Goal: Find specific page/section: Find specific page/section

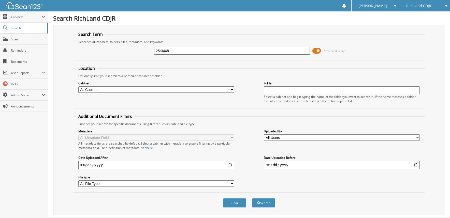
type input "25r3448"
click at [252, 199] on button "Search" at bounding box center [263, 203] width 23 height 9
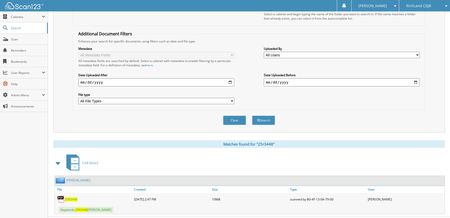
scroll to position [94, 0]
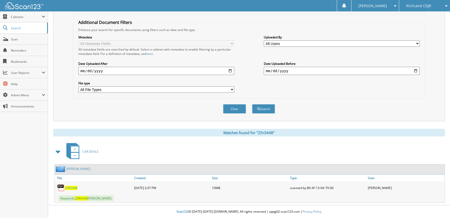
click at [76, 169] on link "RUPE, MINDY" at bounding box center [78, 169] width 24 height 4
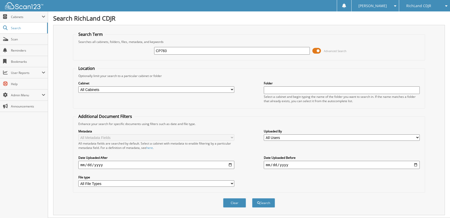
type input "CP783"
click at [252, 199] on button "Search" at bounding box center [263, 203] width 23 height 9
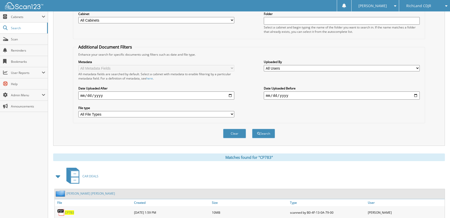
scroll to position [94, 0]
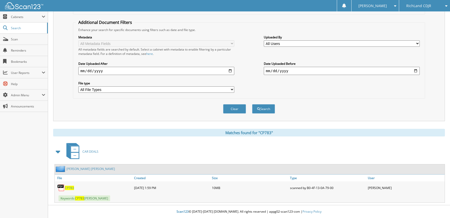
click at [79, 169] on link "GALLARDO GARCIA, PEDRO" at bounding box center [90, 169] width 49 height 4
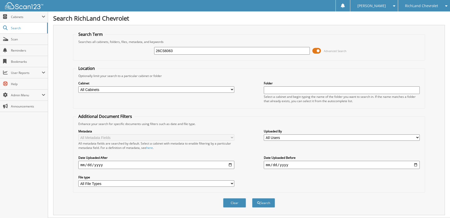
type input "26CS6063"
click at [252, 199] on button "Search" at bounding box center [263, 203] width 23 height 9
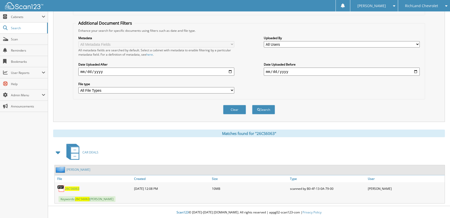
scroll to position [94, 0]
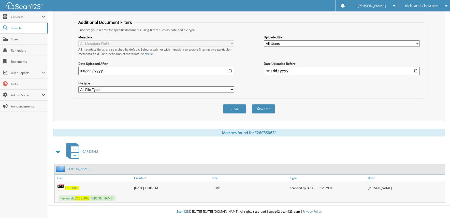
click at [75, 171] on link "POWELL, JUSTIN" at bounding box center [78, 169] width 24 height 4
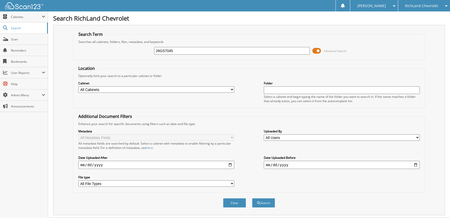
type input "26GS7045"
click at [252, 199] on button "Search" at bounding box center [263, 203] width 23 height 9
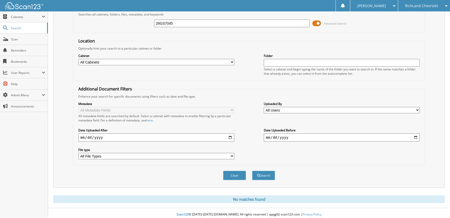
scroll to position [30, 0]
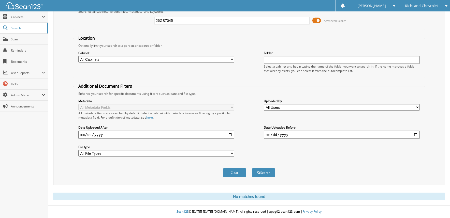
drag, startPoint x: 187, startPoint y: 20, endPoint x: 153, endPoint y: 22, distance: 34.2
click at [153, 22] on div "26GS7045 Advanced Search" at bounding box center [249, 21] width 347 height 14
type input "25CT6401A"
click at [252, 168] on button "Search" at bounding box center [263, 172] width 23 height 9
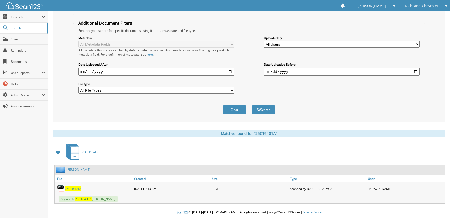
scroll to position [94, 0]
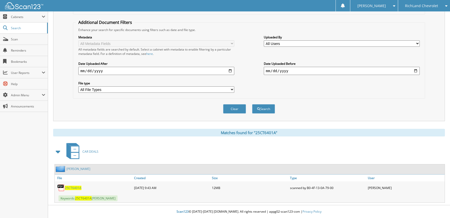
click at [76, 170] on link "[PERSON_NAME]" at bounding box center [78, 169] width 24 height 4
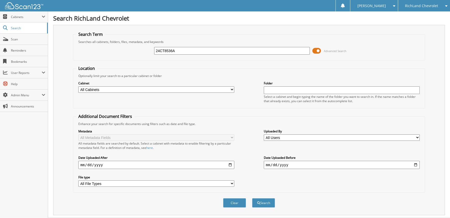
type input "24CT8536A"
click at [252, 199] on button "Search" at bounding box center [263, 203] width 23 height 9
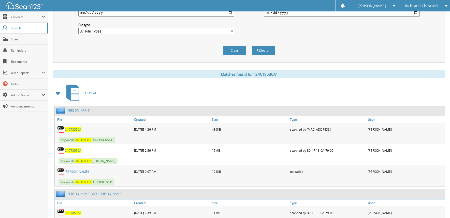
scroll to position [178, 0]
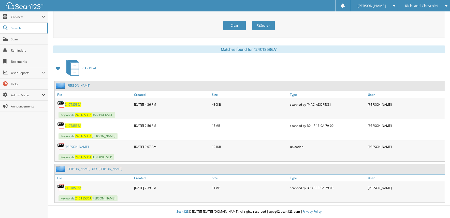
click at [74, 105] on span "24CT8536A" at bounding box center [73, 105] width 17 height 4
click at [79, 86] on link "[PERSON_NAME]" at bounding box center [78, 86] width 24 height 4
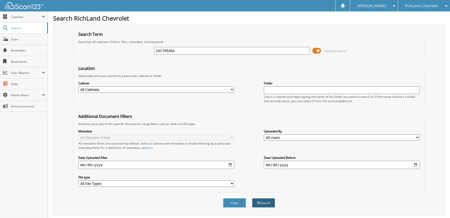
click at [264, 202] on button "Search" at bounding box center [263, 203] width 23 height 9
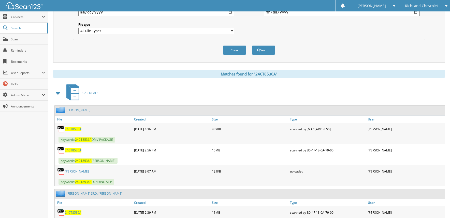
scroll to position [178, 0]
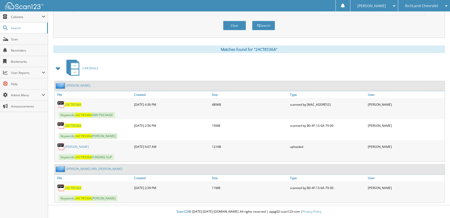
click at [79, 169] on link "DOMINGUEZ 3RD, JOSEPH" at bounding box center [94, 169] width 56 height 4
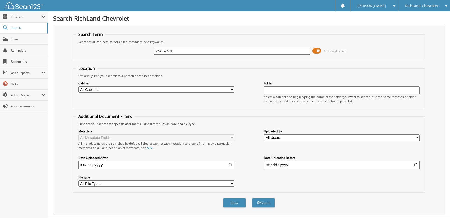
type input "25CS7591"
click at [252, 199] on button "Search" at bounding box center [263, 203] width 23 height 9
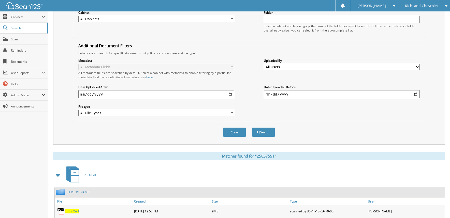
scroll to position [94, 0]
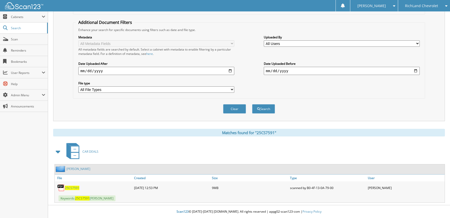
click at [79, 169] on link "OCHOA, VIVIAN" at bounding box center [78, 169] width 24 height 4
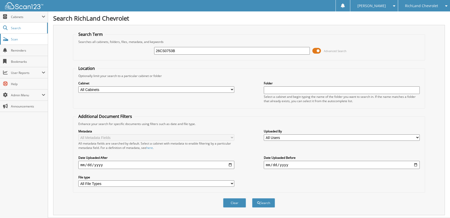
type input "26CS0753B"
click at [252, 199] on button "Search" at bounding box center [263, 203] width 23 height 9
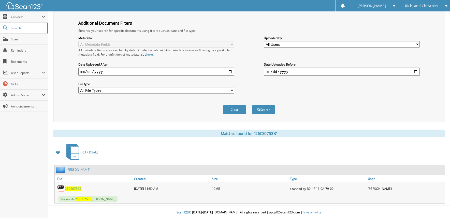
scroll to position [94, 0]
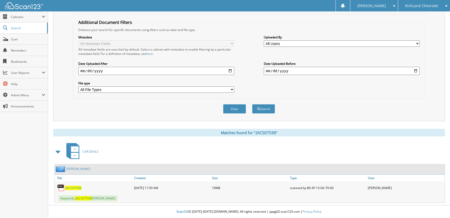
click at [78, 168] on link "RIVAS, ARACELI" at bounding box center [78, 169] width 24 height 4
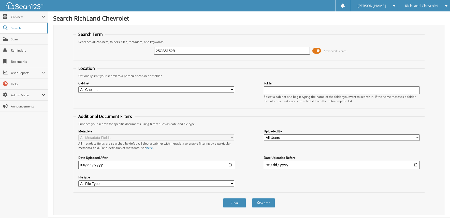
type input "25CS5152B"
click at [252, 199] on button "Search" at bounding box center [263, 203] width 23 height 9
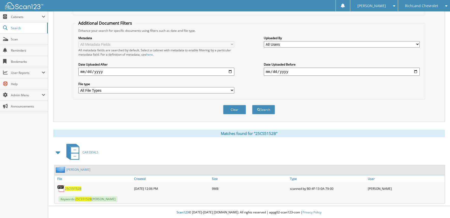
scroll to position [94, 0]
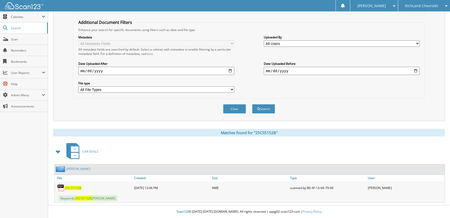
click at [79, 168] on link "[PERSON_NAME]" at bounding box center [78, 169] width 24 height 4
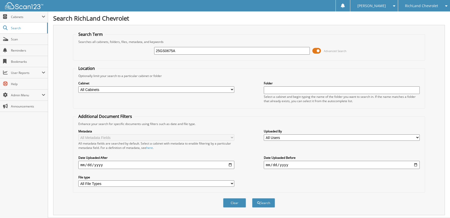
type input "25GS0675A"
click at [252, 199] on button "Search" at bounding box center [263, 203] width 23 height 9
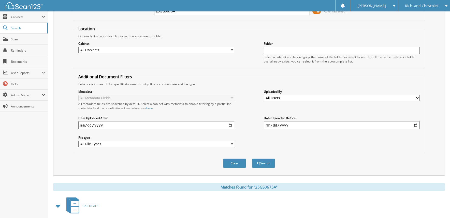
scroll to position [94, 0]
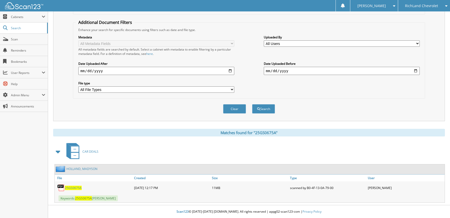
click at [83, 169] on link "HOLLAND, MADYSON" at bounding box center [81, 169] width 31 height 4
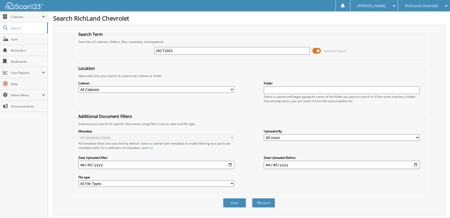
type input "26CT1653"
click at [252, 199] on button "Search" at bounding box center [263, 203] width 23 height 9
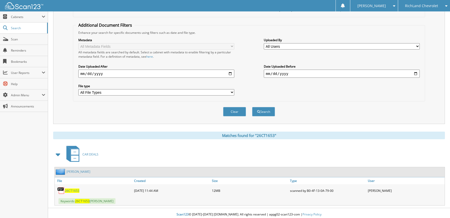
scroll to position [94, 0]
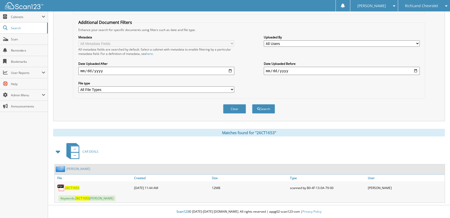
click at [74, 170] on link "[PERSON_NAME]" at bounding box center [78, 169] width 24 height 4
